Goal: Find specific page/section: Find specific page/section

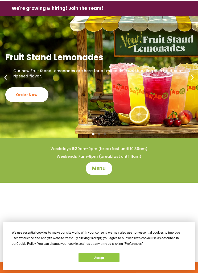
scroll to position [15, 0]
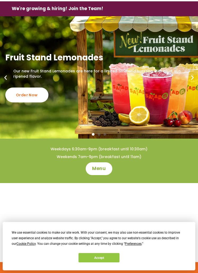
click at [89, 263] on button "Accept" at bounding box center [99, 257] width 41 height 9
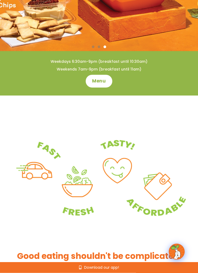
scroll to position [0, 0]
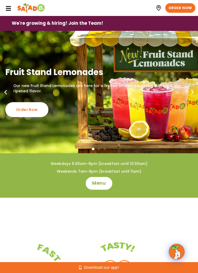
click at [8, 6] on icon at bounding box center [8, 9] width 6 height 6
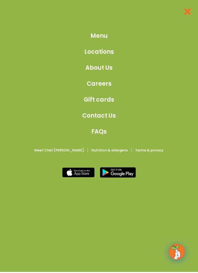
click at [105, 50] on span "Locations" at bounding box center [99, 51] width 30 height 9
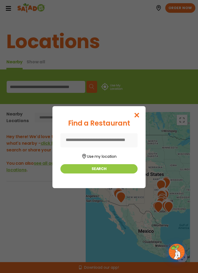
click at [111, 139] on input at bounding box center [98, 140] width 77 height 14
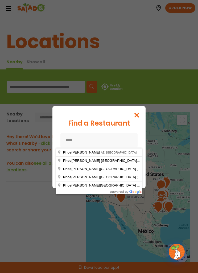
type input "**********"
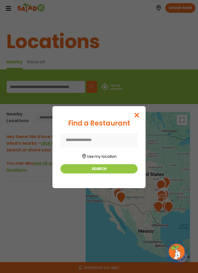
type input "**********"
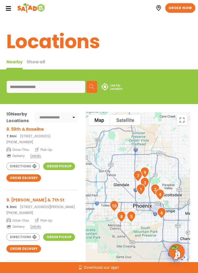
scroll to position [463, 0]
click at [35, 203] on h3 "9. Dunlap & 7th St" at bounding box center [41, 200] width 71 height 7
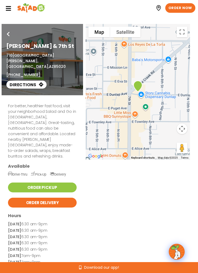
click at [8, 9] on icon at bounding box center [8, 9] width 6 height 6
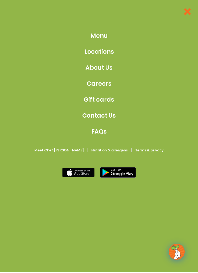
click at [188, 12] on icon at bounding box center [188, 12] width 10 height 10
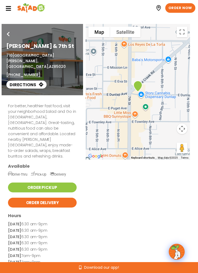
click at [5, 7] on icon at bounding box center [8, 9] width 6 height 6
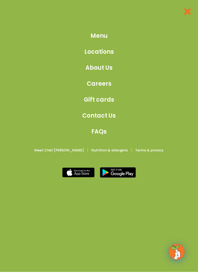
click at [188, 7] on icon at bounding box center [188, 12] width 10 height 10
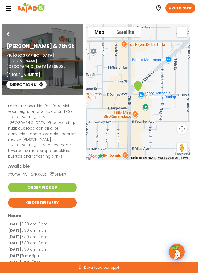
click at [11, 8] on icon at bounding box center [8, 9] width 6 height 6
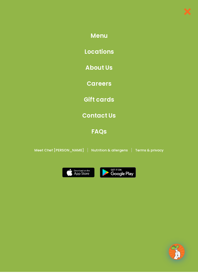
click at [104, 84] on span "Careers" at bounding box center [99, 83] width 25 height 9
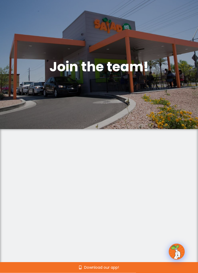
scroll to position [23, 0]
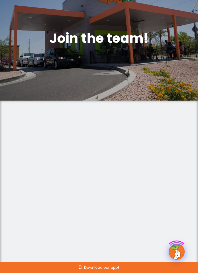
scroll to position [52, 0]
